Goal: Task Accomplishment & Management: Complete application form

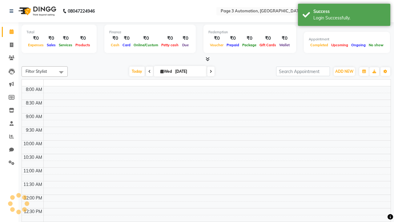
select select "en"
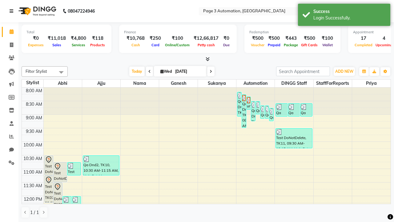
click at [13, 11] on icon at bounding box center [12, 11] width 4 height 4
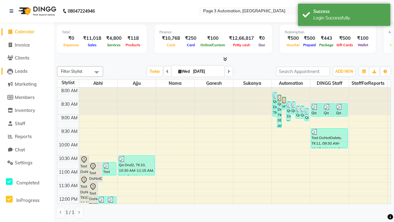
click at [27, 71] on span "Leads" at bounding box center [21, 71] width 13 height 6
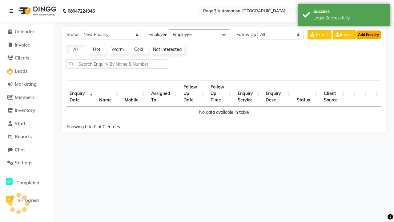
click at [368, 34] on button "Add Enquiry" at bounding box center [368, 34] width 24 height 9
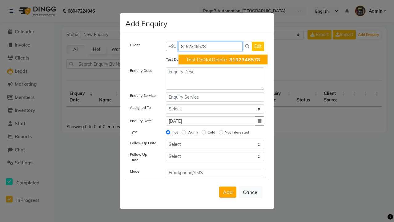
click at [223, 59] on span "Test DoNotDelete" at bounding box center [206, 59] width 41 height 6
type input "8192346578"
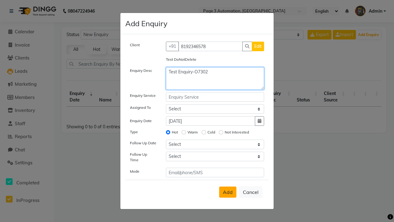
type textarea "Test Enquiry-O7302"
click at [228, 192] on span "Add" at bounding box center [228, 192] width 10 height 6
select select
radio input "false"
select select
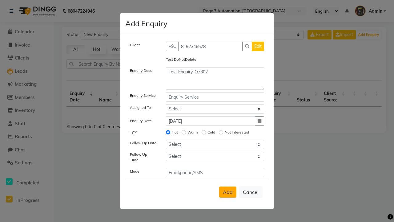
select select
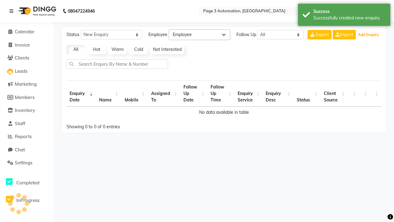
select select "10"
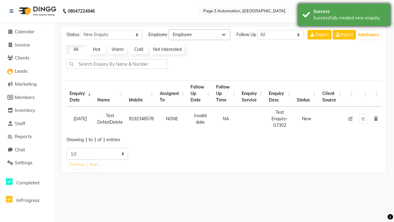
click at [344, 16] on div "Successfully created new enquiry." at bounding box center [349, 18] width 72 height 6
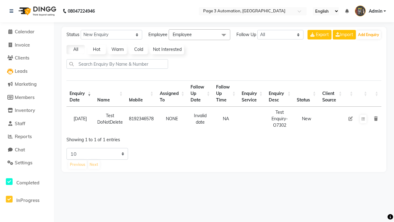
click at [375, 118] on icon at bounding box center [376, 118] width 4 height 4
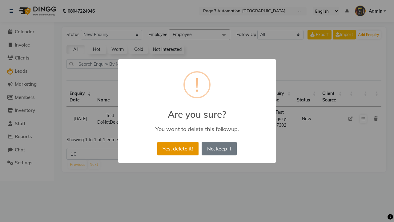
click at [178, 148] on button "Yes, delete it!" at bounding box center [177, 149] width 41 height 14
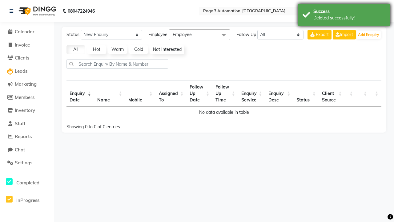
click at [344, 16] on div "Deleted successfully!" at bounding box center [349, 18] width 72 height 6
